Goal: Book appointment/travel/reservation

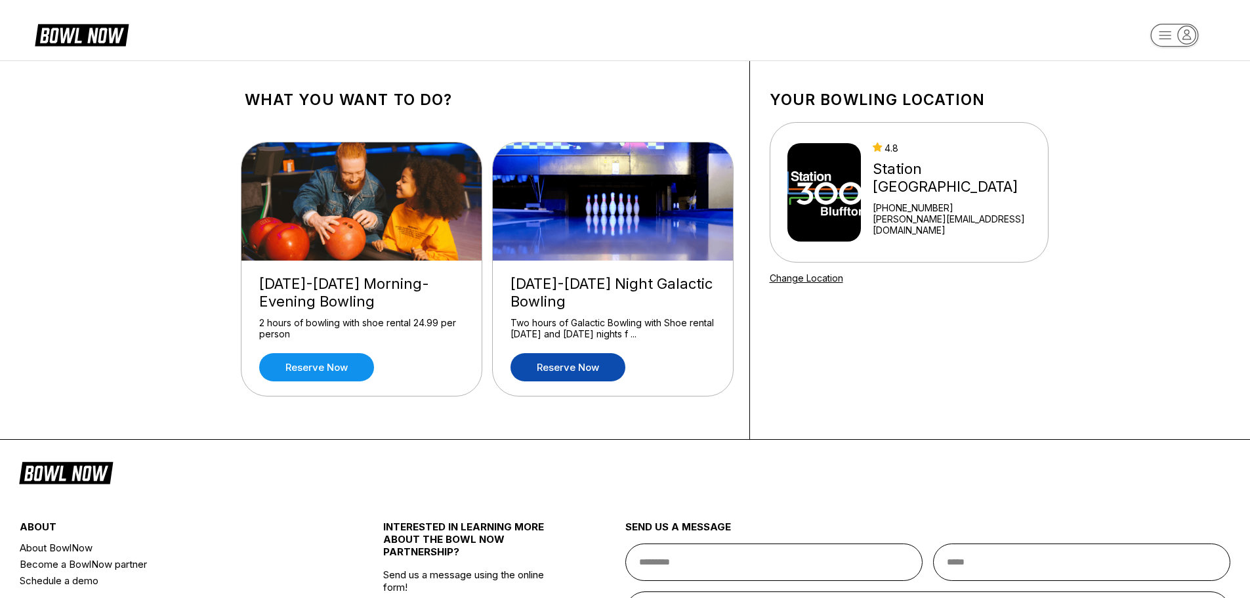
click at [576, 369] on link "Reserve now" at bounding box center [567, 367] width 115 height 28
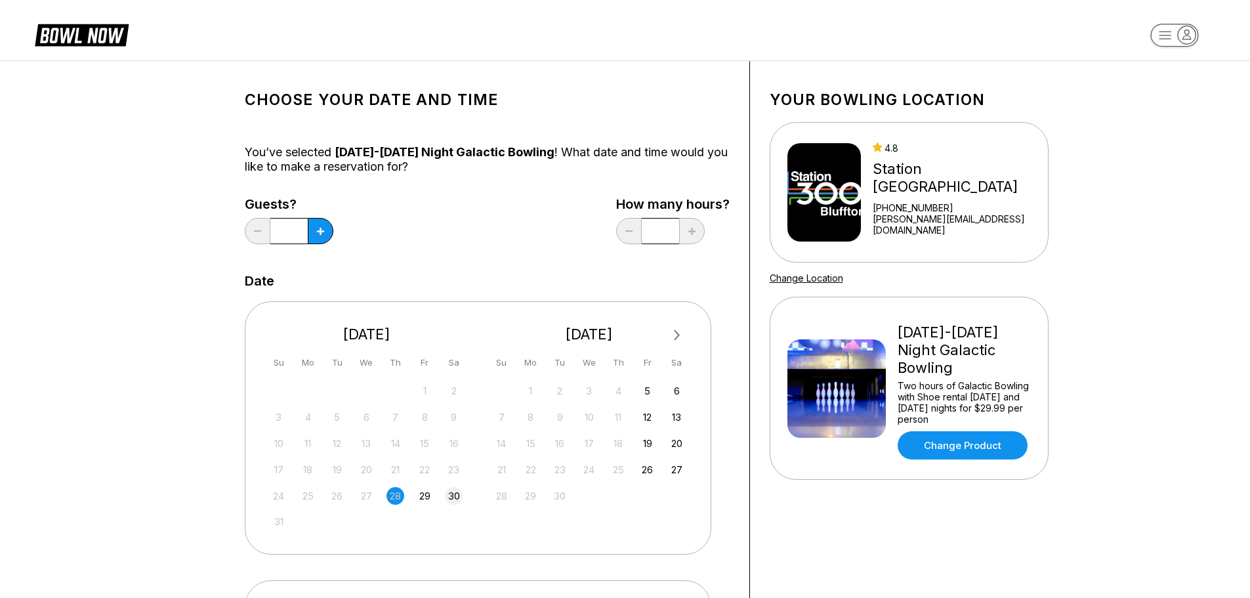
click at [454, 500] on div "30" at bounding box center [454, 496] width 18 height 18
click at [316, 225] on button at bounding box center [321, 231] width 26 height 26
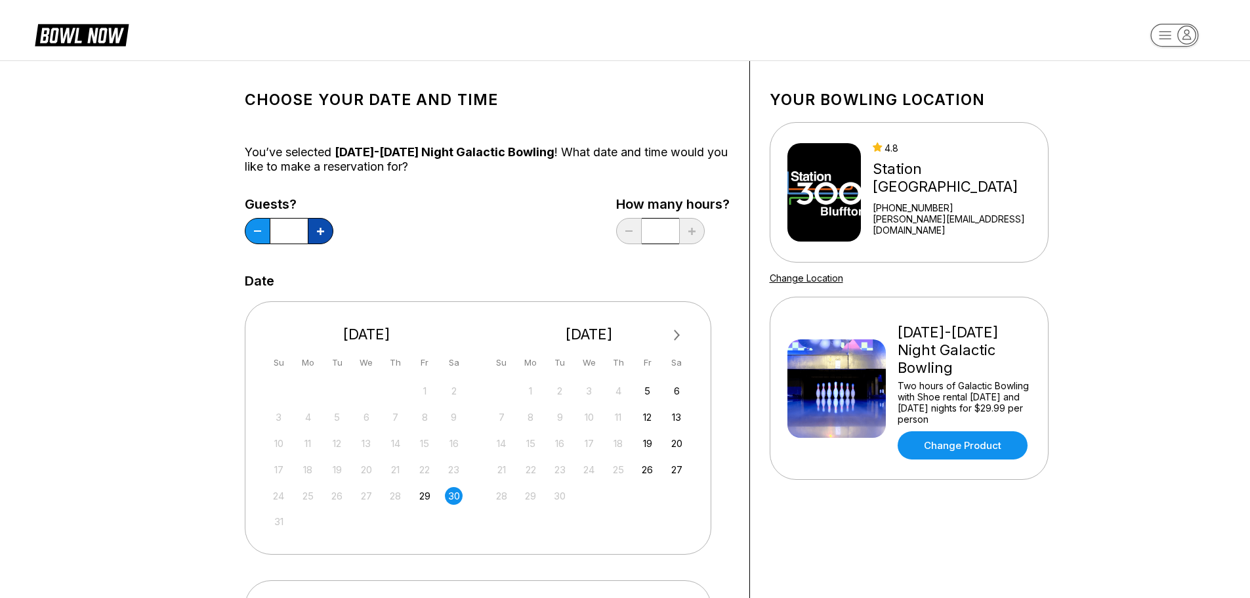
click at [316, 225] on button at bounding box center [321, 231] width 26 height 26
click at [317, 233] on icon at bounding box center [320, 231] width 7 height 7
click at [260, 234] on button at bounding box center [258, 231] width 26 height 26
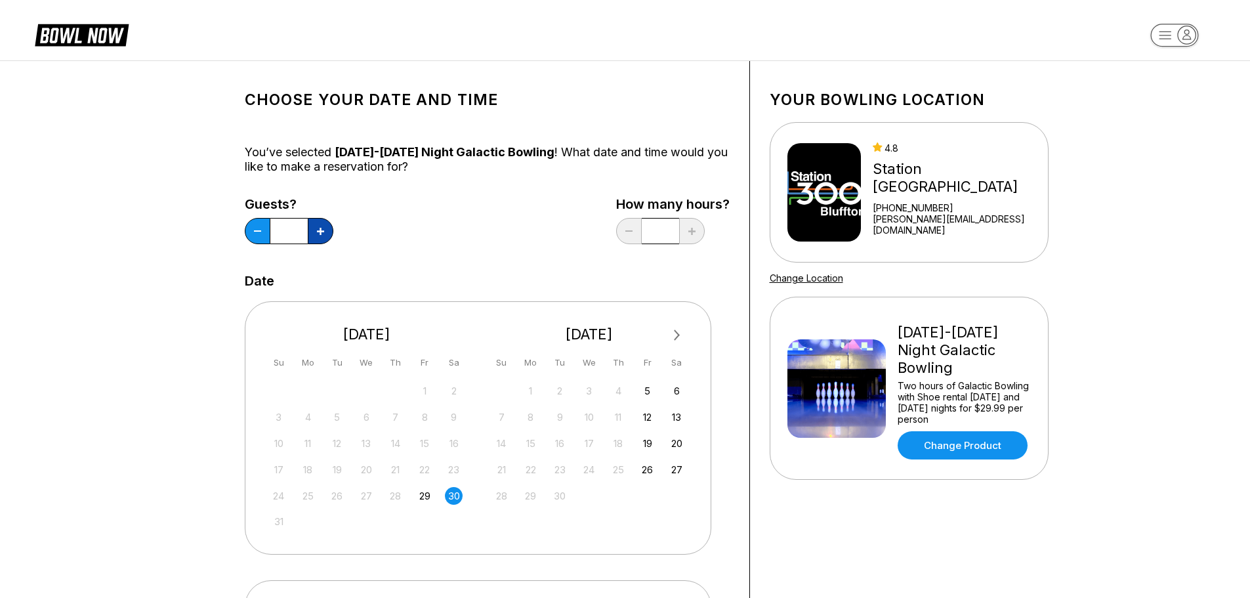
click at [319, 237] on button at bounding box center [321, 231] width 26 height 26
type input "*"
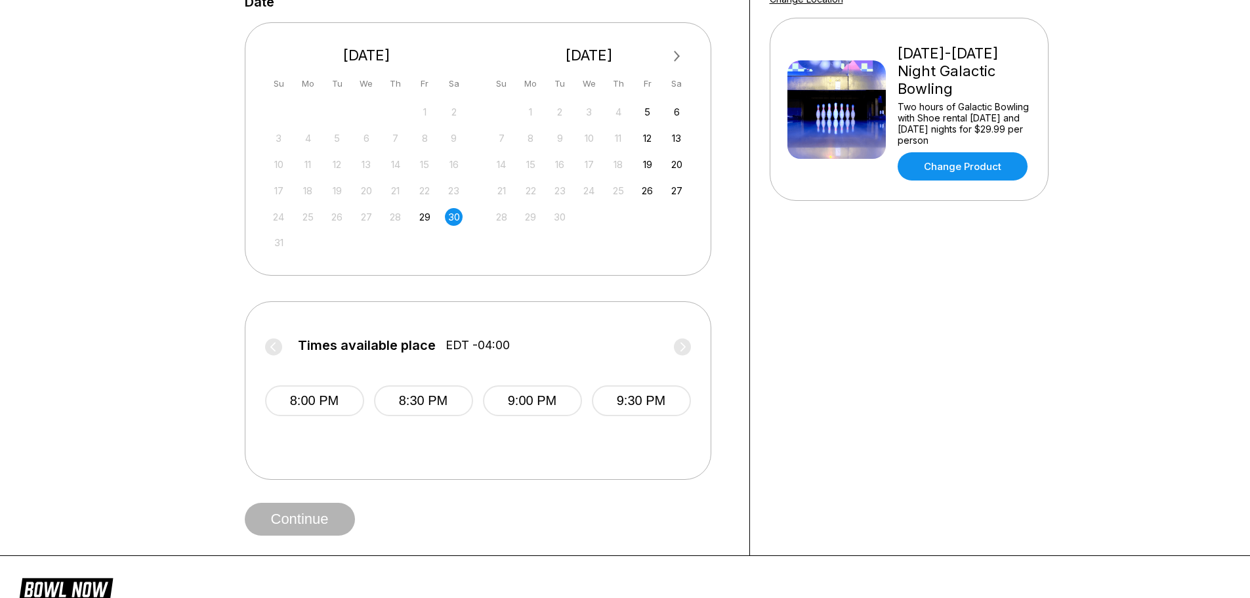
scroll to position [197, 0]
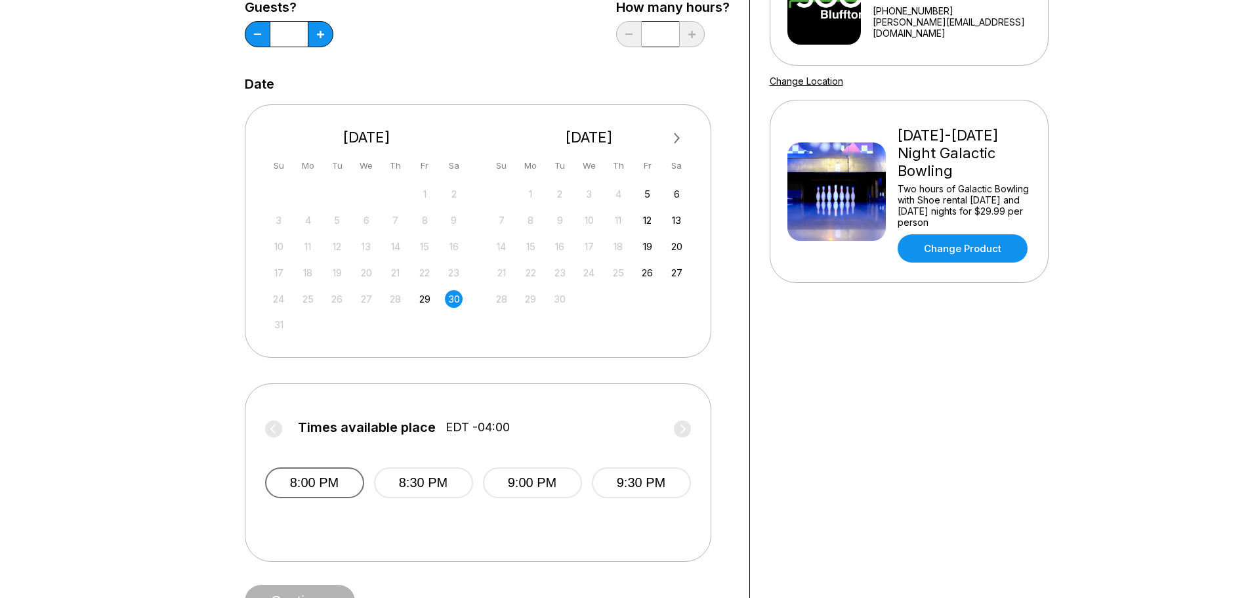
click at [334, 481] on button "8:00 PM" at bounding box center [314, 482] width 99 height 31
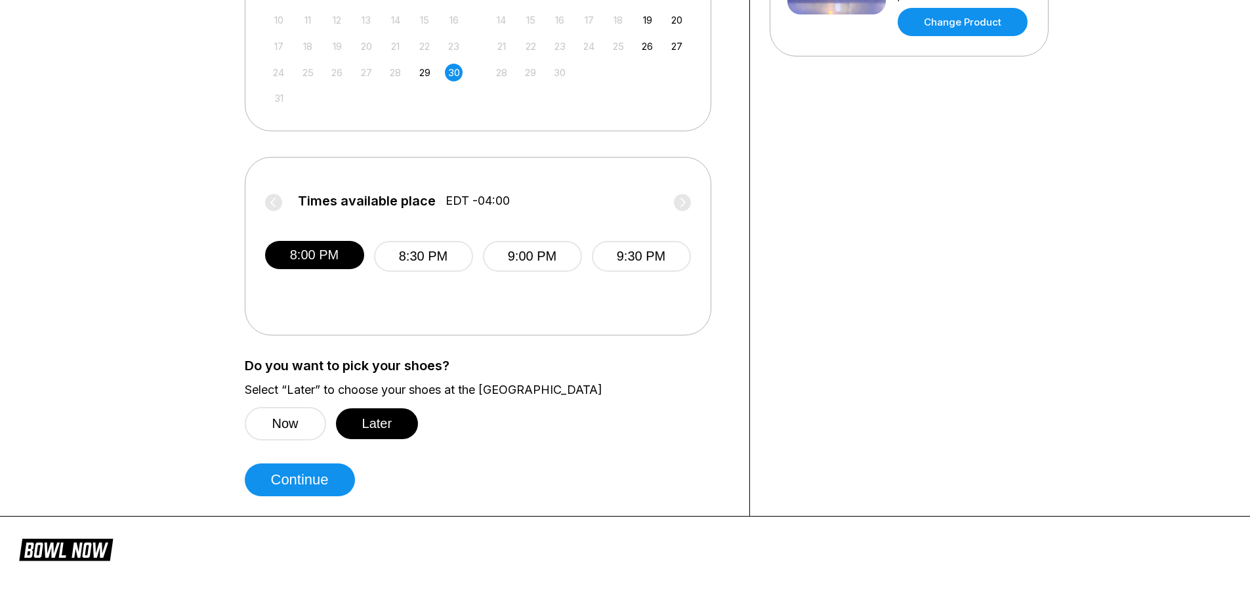
scroll to position [459, 0]
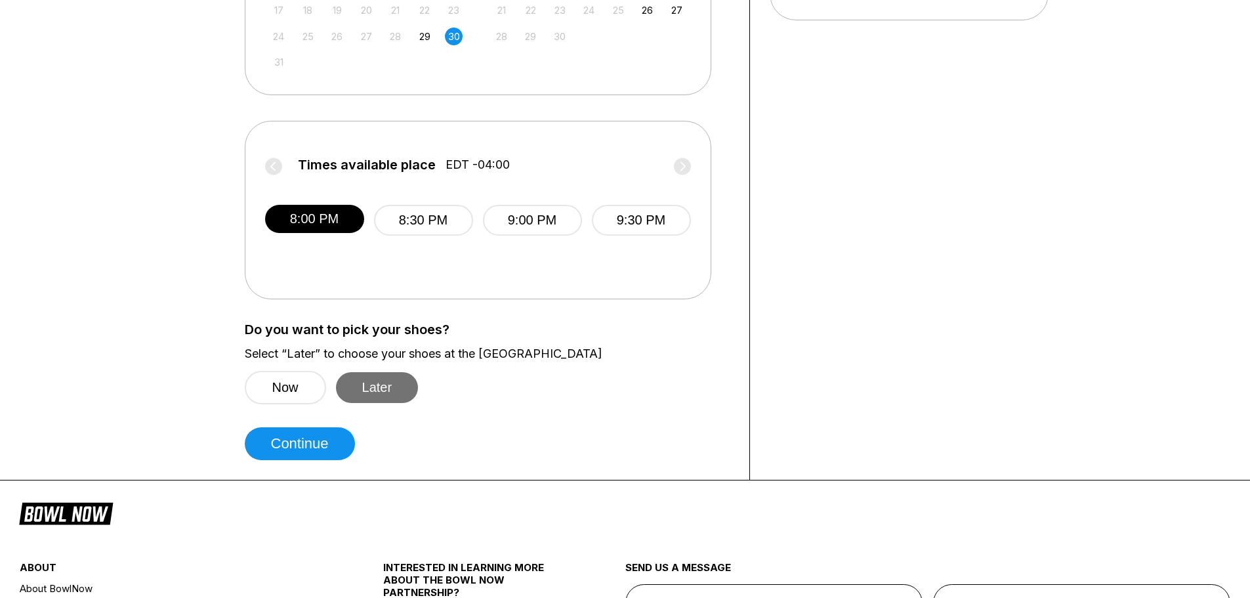
click at [373, 392] on button "Later" at bounding box center [377, 387] width 83 height 31
click at [302, 449] on button "Continue" at bounding box center [300, 443] width 110 height 33
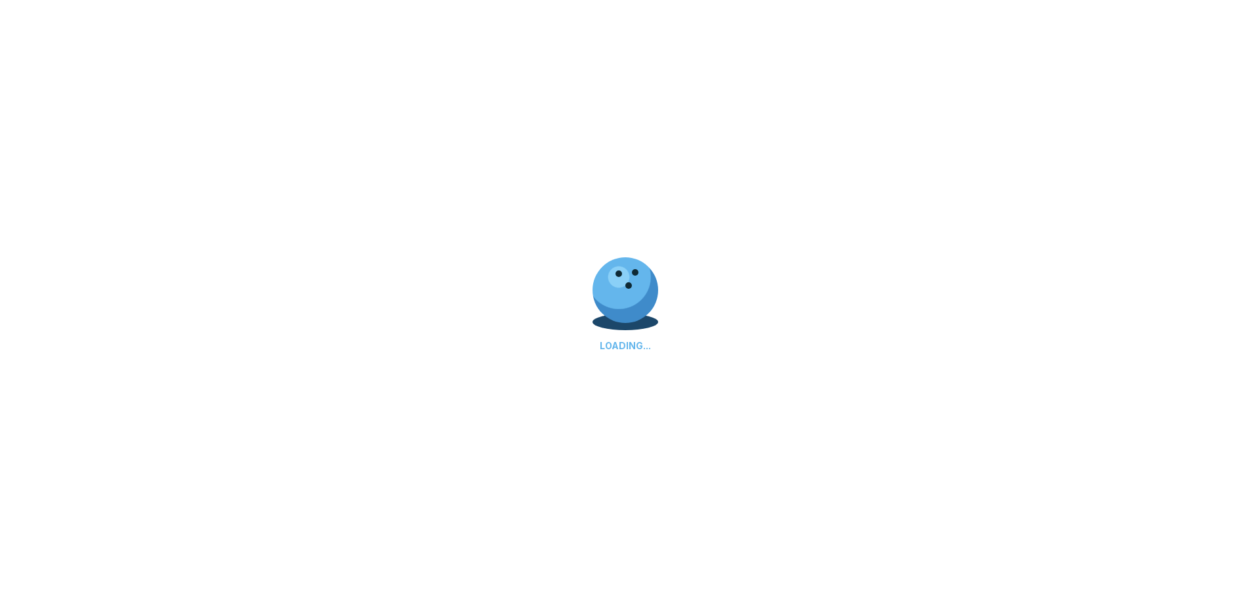
select select "**"
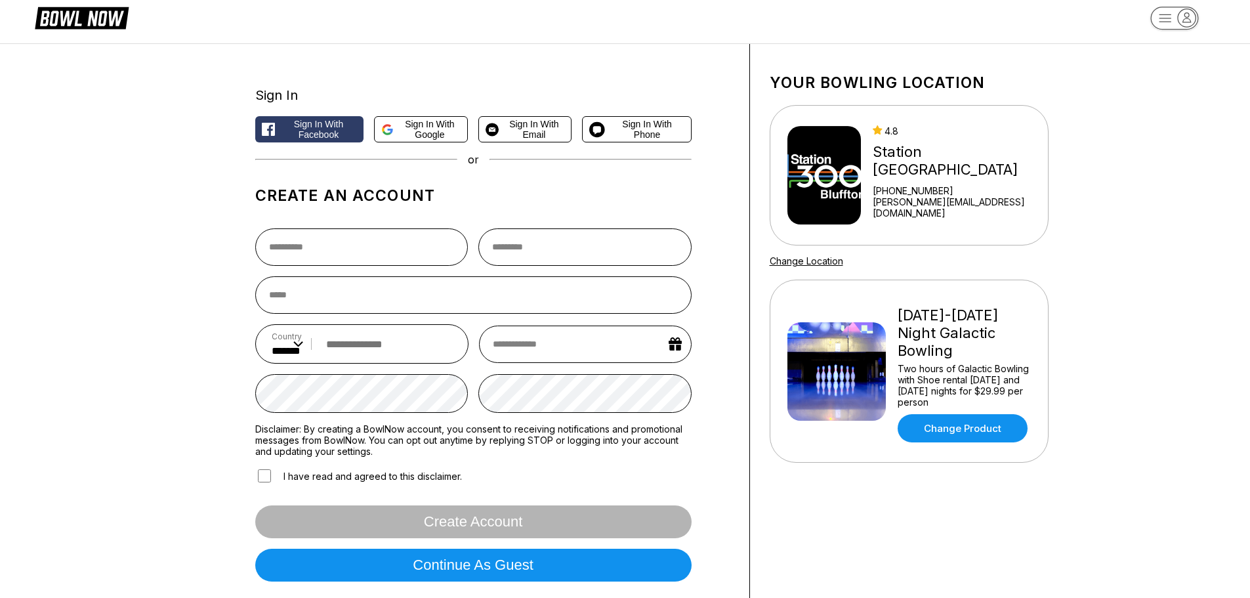
scroll to position [0, 0]
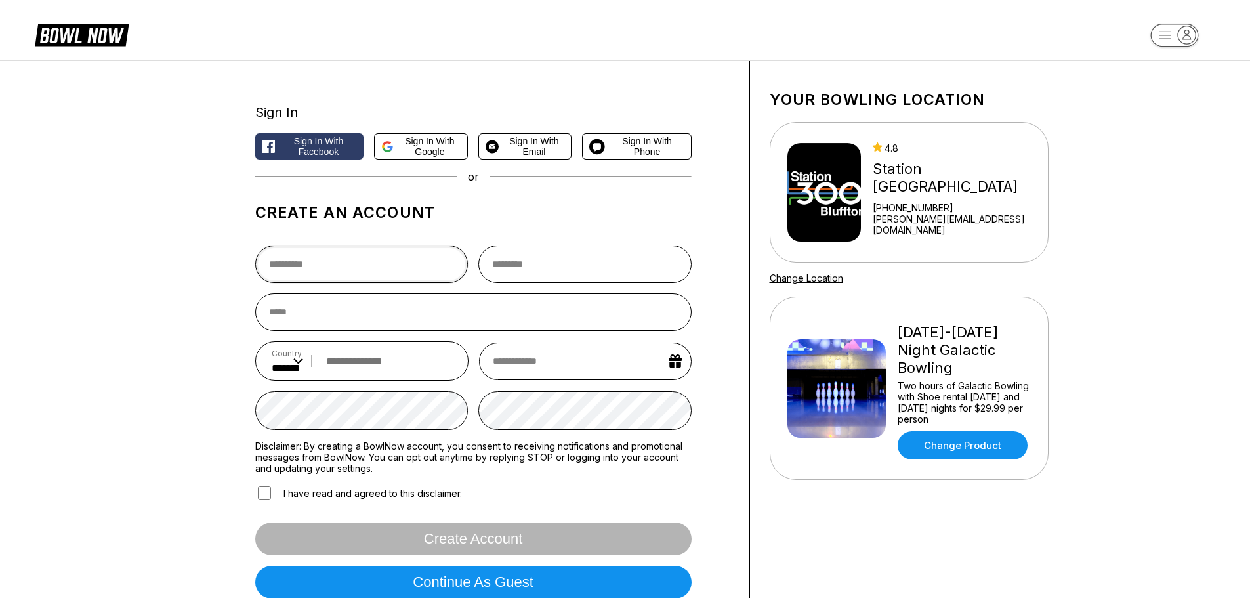
click at [332, 272] on input "text" at bounding box center [361, 263] width 213 height 37
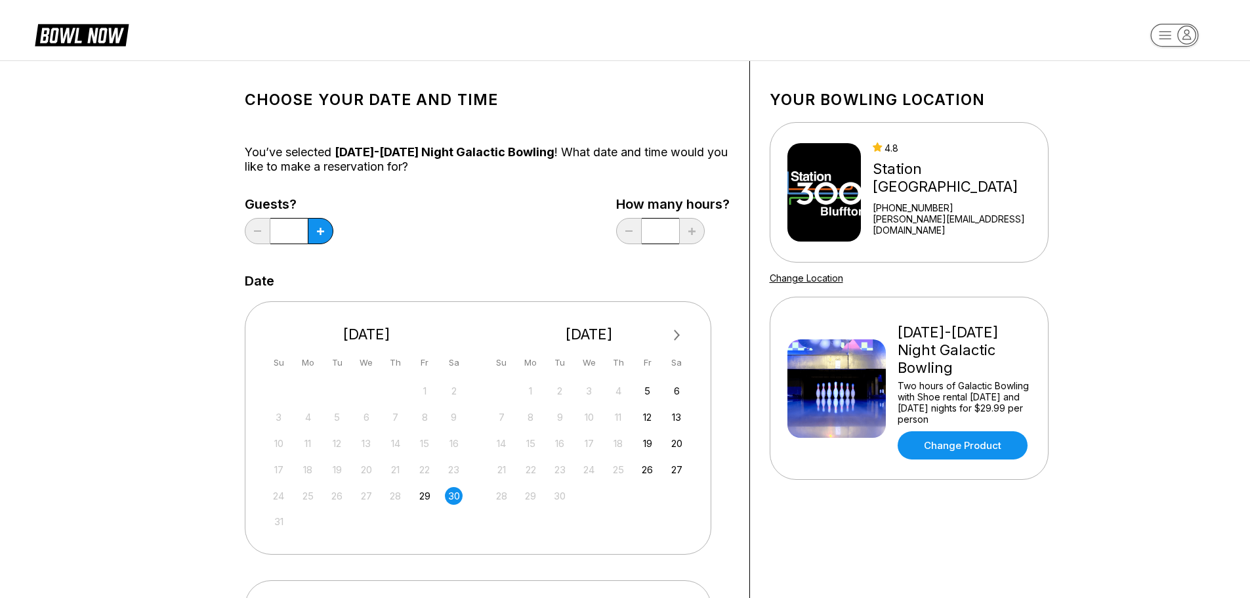
click at [457, 539] on div "Next Month [DATE] Su Mo Tu We Th Fr Sa 27 28 29 30 31 1 2 3 4 5 6 7 8 9 10 11 1…" at bounding box center [478, 427] width 466 height 253
click at [455, 494] on div "30" at bounding box center [454, 496] width 18 height 18
click at [320, 235] on button at bounding box center [321, 231] width 26 height 26
type input "*"
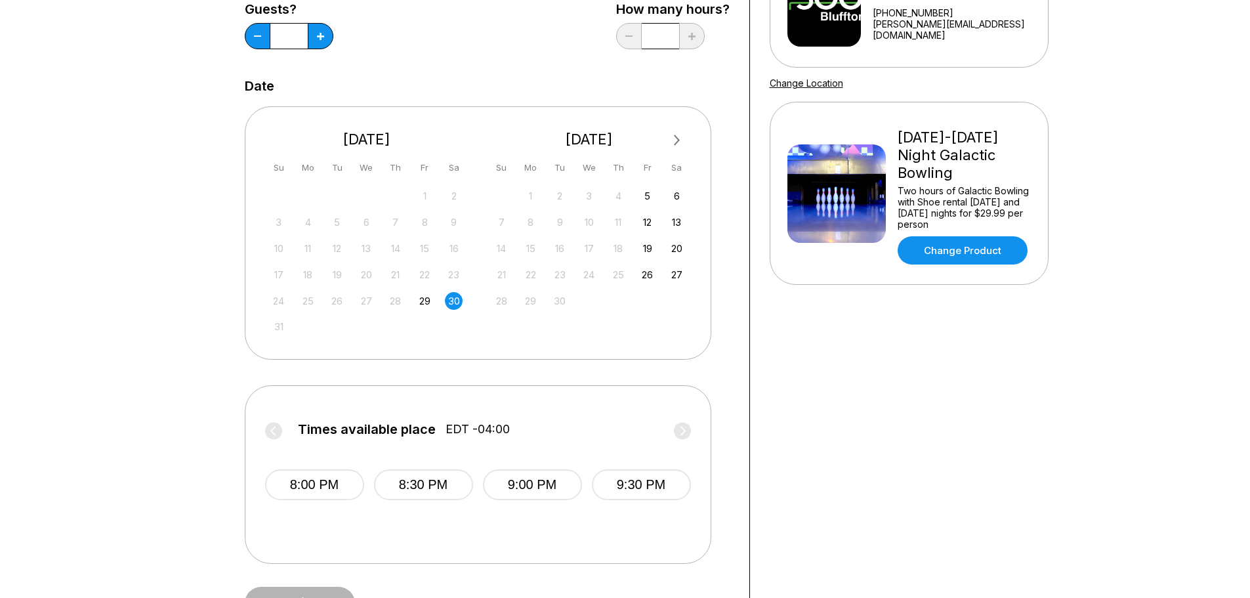
scroll to position [197, 0]
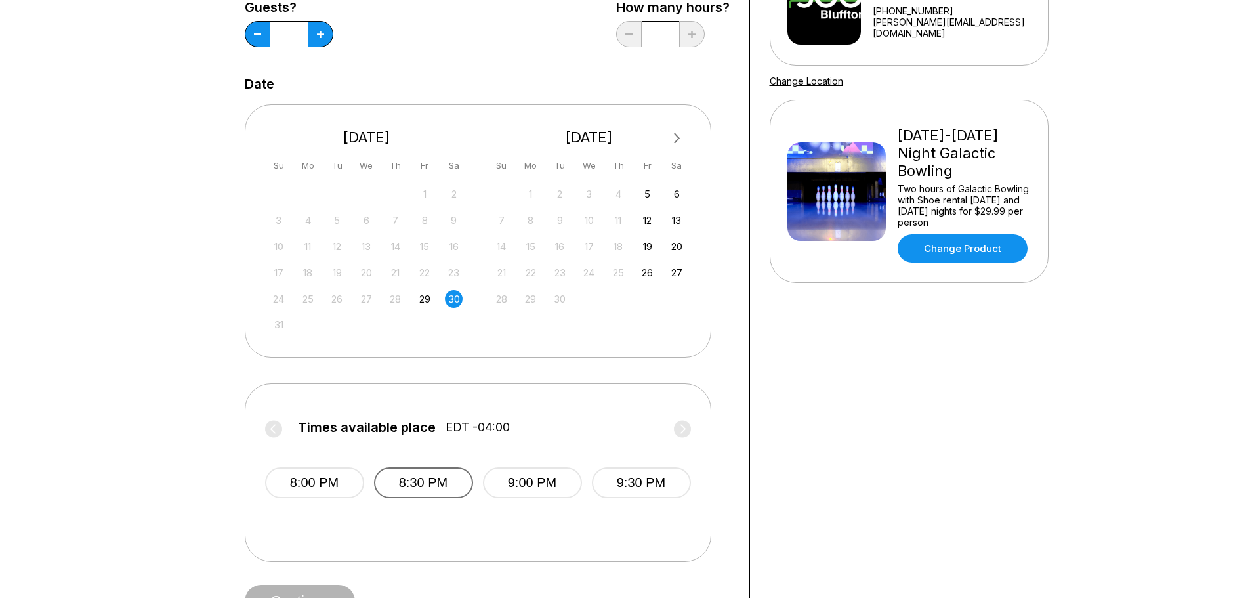
click at [420, 488] on button "8:30 PM" at bounding box center [423, 482] width 99 height 31
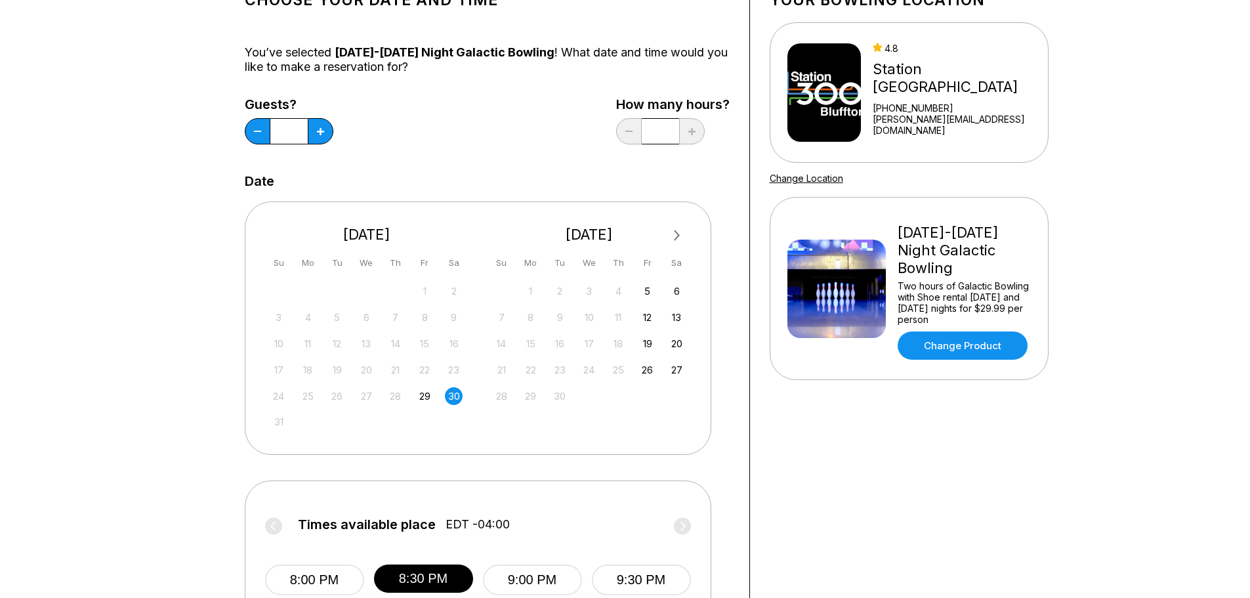
scroll to position [0, 0]
